Goal: Task Accomplishment & Management: Manage account settings

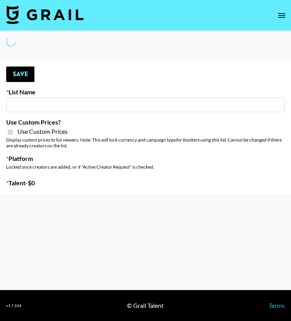
type input "Temu Q4"
checkbox input "true"
select select "Brand"
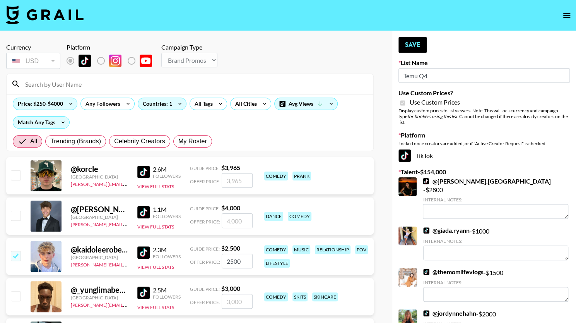
click at [77, 87] on input at bounding box center [195, 84] width 348 height 12
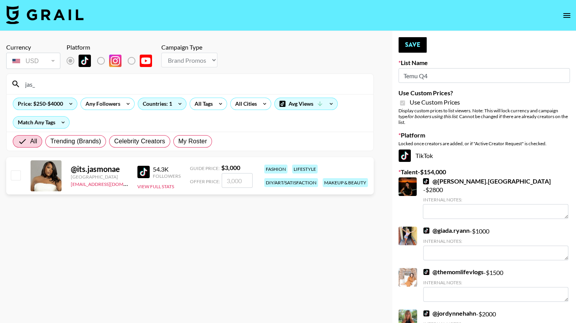
type input "jas_"
click at [20, 175] on input "checkbox" at bounding box center [15, 174] width 9 height 9
checkbox input "true"
type input "3000"
click at [291, 46] on button "Save" at bounding box center [413, 44] width 28 height 15
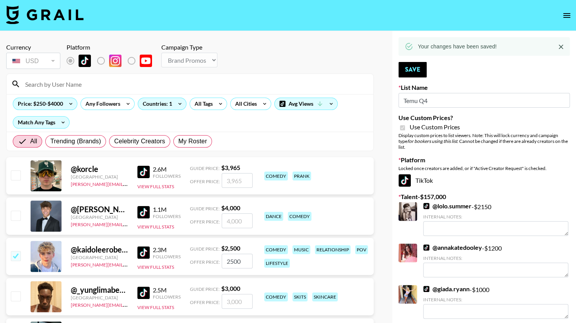
click at [250, 83] on input at bounding box center [195, 84] width 348 height 12
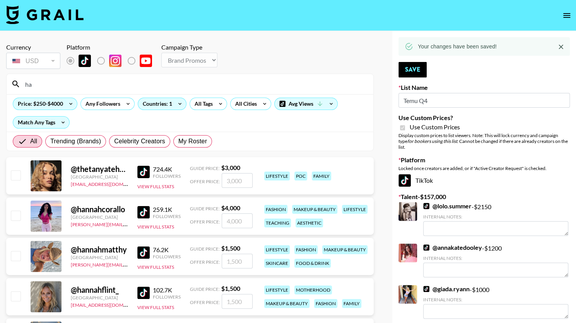
type input "h"
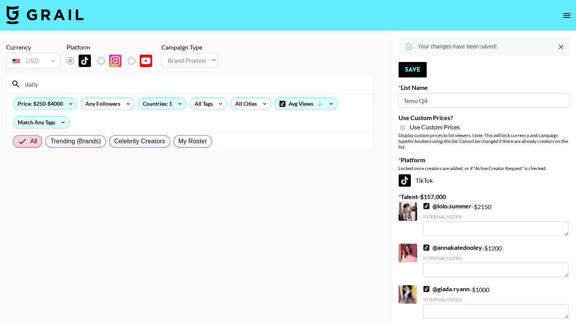
type input "daily"
click at [93, 79] on input "daily" at bounding box center [195, 84] width 348 height 12
type input "g"
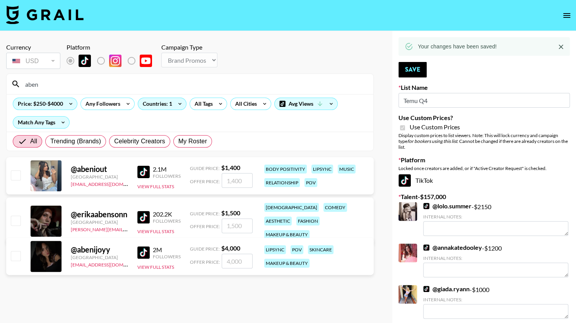
type input "aben"
click at [12, 254] on input "checkbox" at bounding box center [15, 255] width 9 height 9
checkbox input "true"
type input "4000"
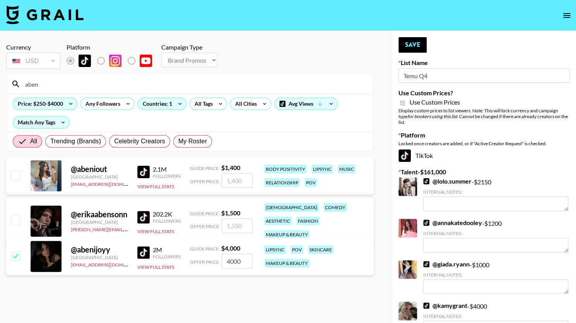
click at [229, 262] on input "4000" at bounding box center [237, 260] width 31 height 15
checkbox input "true"
type input "1"
checkbox input "false"
checkbox input "true"
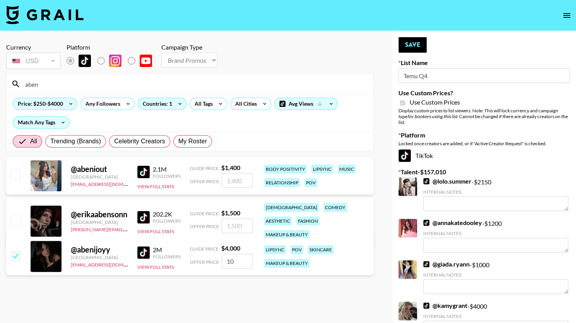
type input "1"
checkbox input "false"
checkbox input "true"
type input "1500"
click at [291, 48] on button "Save" at bounding box center [413, 44] width 28 height 15
